Goal: Information Seeking & Learning: Learn about a topic

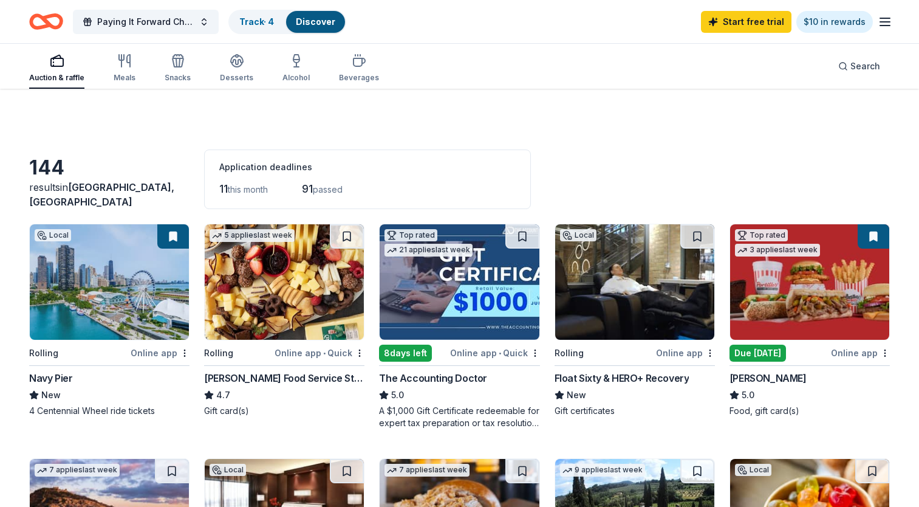
scroll to position [512, 0]
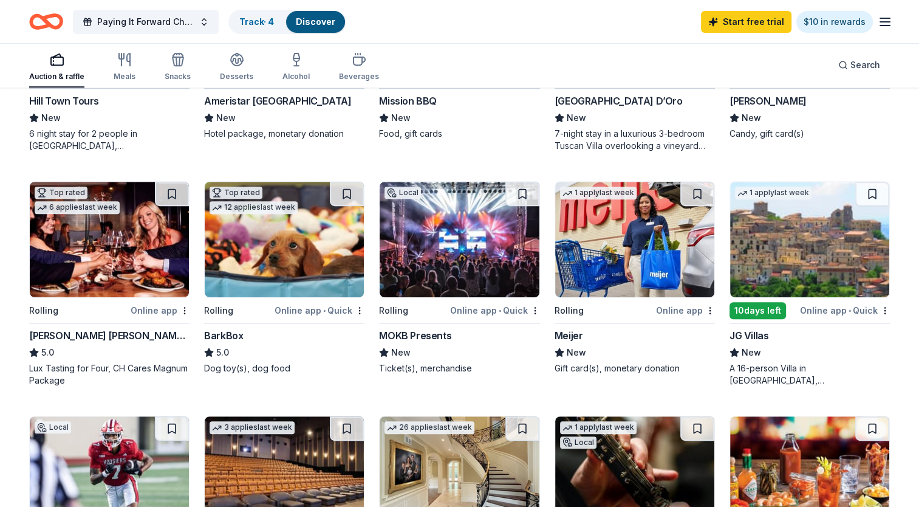
click at [284, 255] on img at bounding box center [284, 239] width 159 height 115
click at [467, 231] on img at bounding box center [459, 239] width 159 height 115
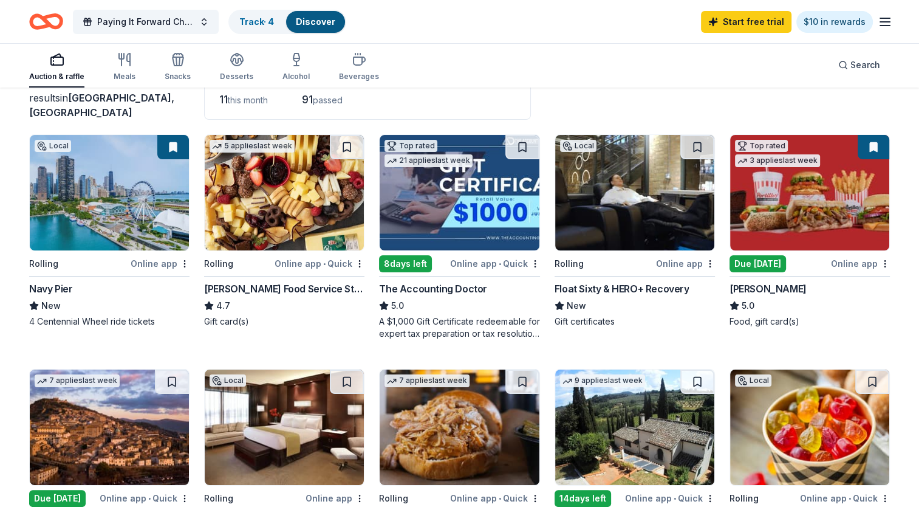
scroll to position [0, 0]
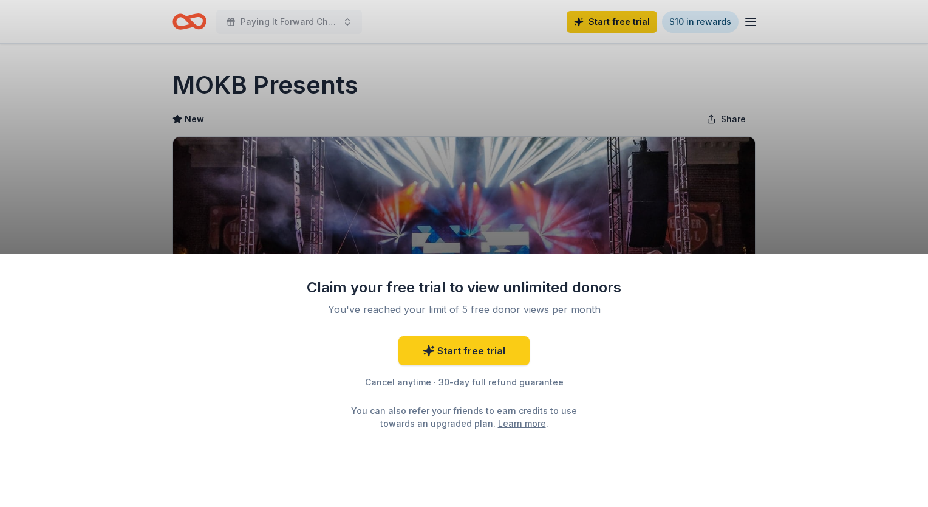
click at [822, 198] on div "Claim your free trial to view unlimited donors You've reached your limit of 5 f…" at bounding box center [464, 253] width 928 height 507
